Goal: Find specific page/section: Find specific page/section

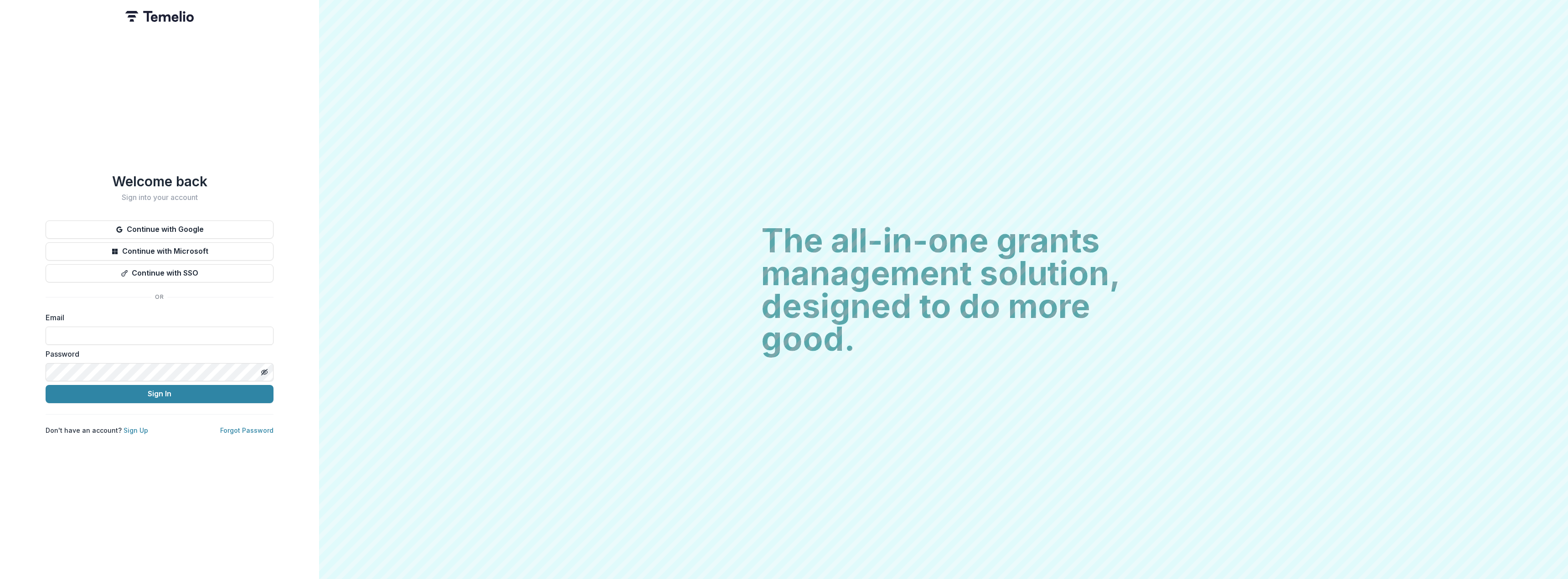
click at [188, 215] on div "Welcome back Sign into your account Continue with Google Continue with Microsof…" at bounding box center [159, 304] width 228 height 262
click at [187, 223] on button "Continue with Google" at bounding box center [159, 229] width 228 height 18
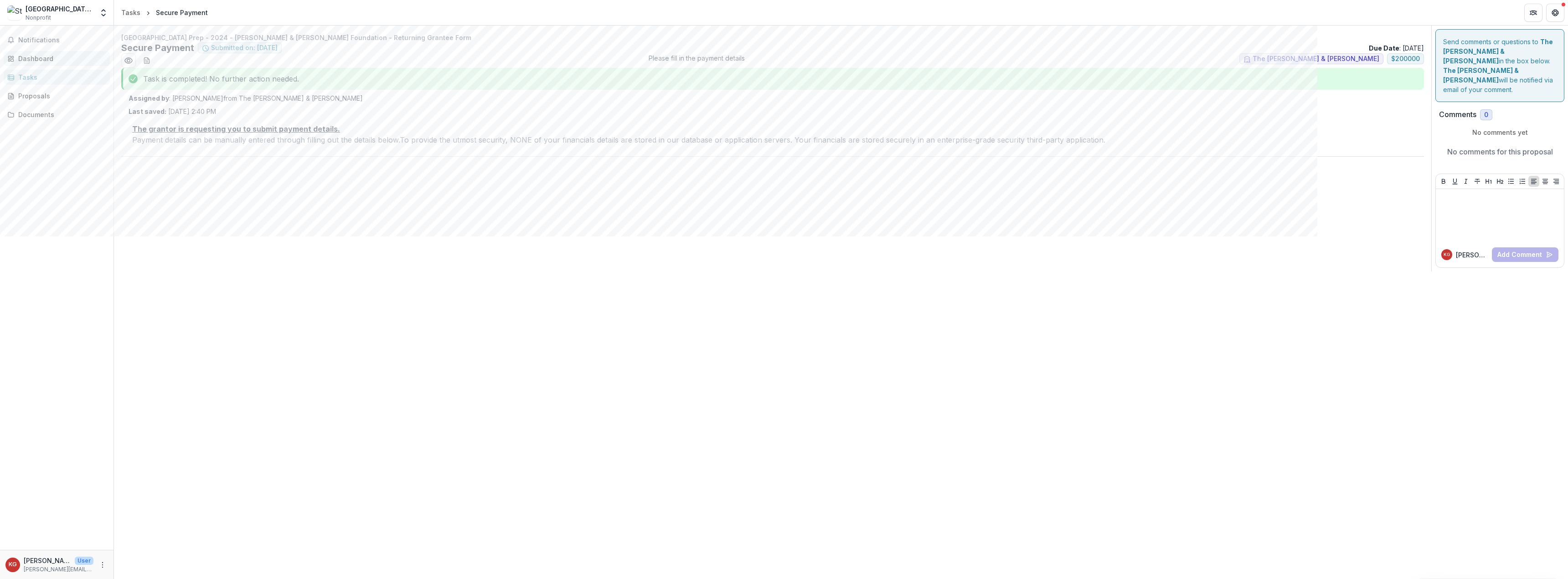
click at [41, 57] on div "Dashboard" at bounding box center [60, 58] width 85 height 10
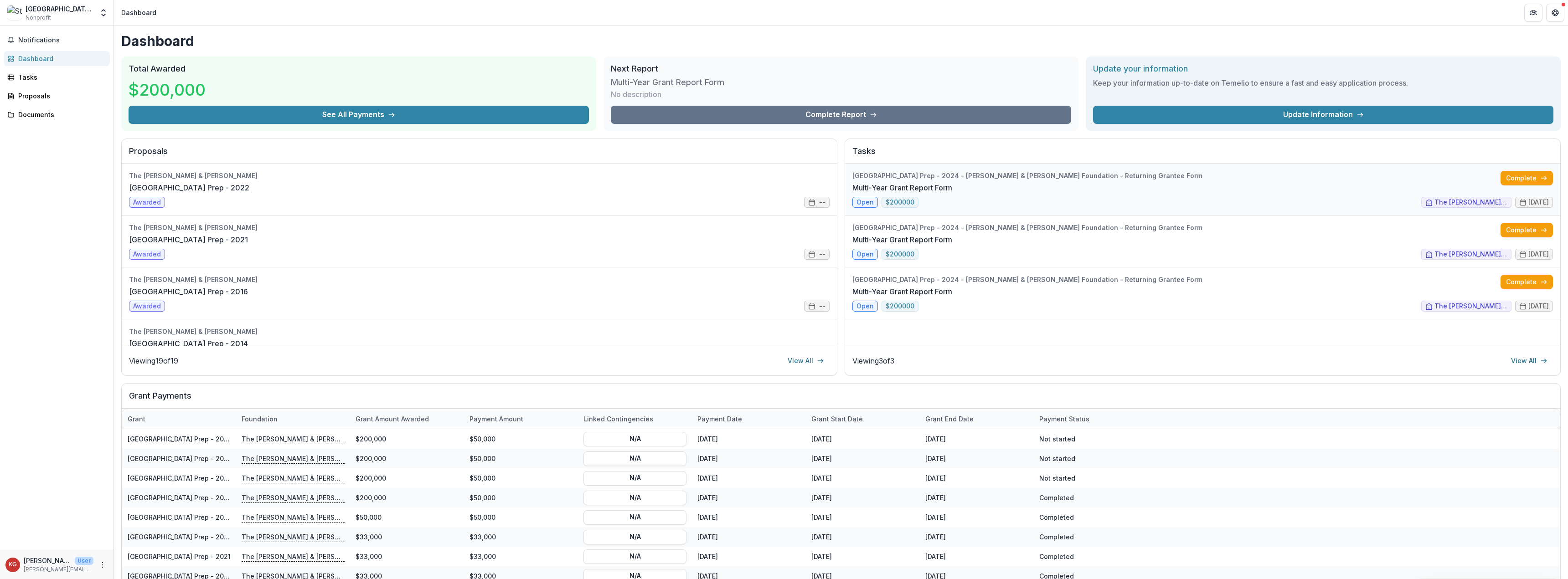
click at [866, 193] on link "Multi-Year Grant Report Form" at bounding box center [902, 188] width 100 height 11
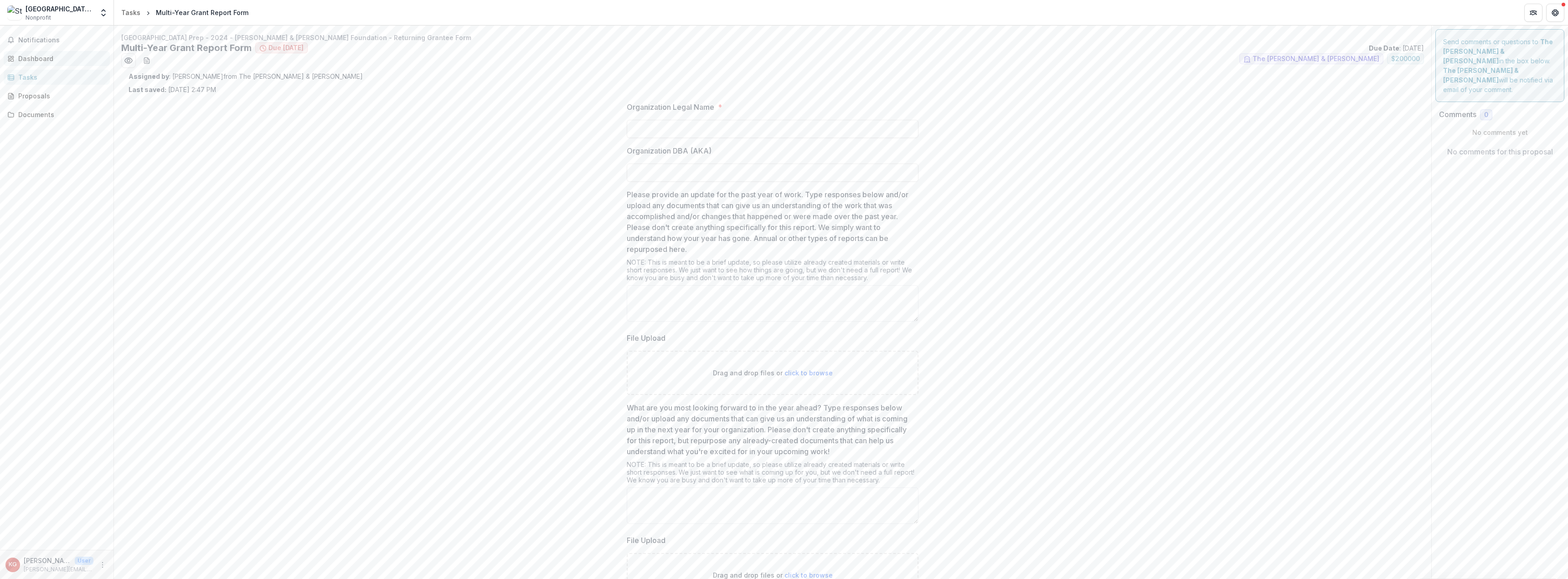
click at [57, 64] on link "Dashboard" at bounding box center [57, 58] width 106 height 15
